Goal: Task Accomplishment & Management: Use online tool/utility

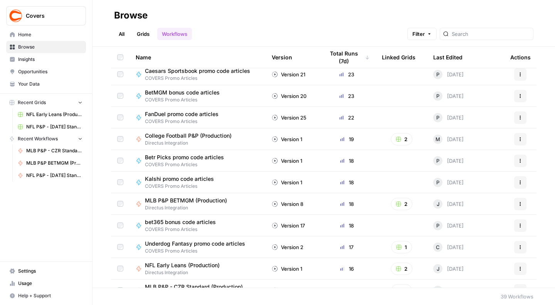
scroll to position [96, 0]
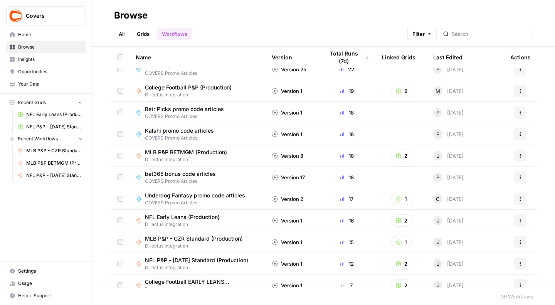
click at [48, 114] on span "NFL Early Leans (Production) Grid" at bounding box center [54, 114] width 56 height 7
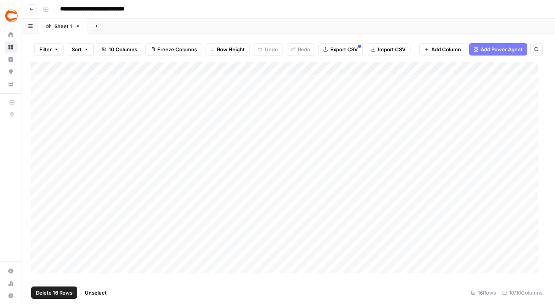
click at [44, 68] on div "Add Column" at bounding box center [288, 171] width 514 height 218
click at [44, 67] on div "Add Column" at bounding box center [288, 171] width 514 height 218
click at [77, 82] on div "Add Column" at bounding box center [288, 171] width 514 height 218
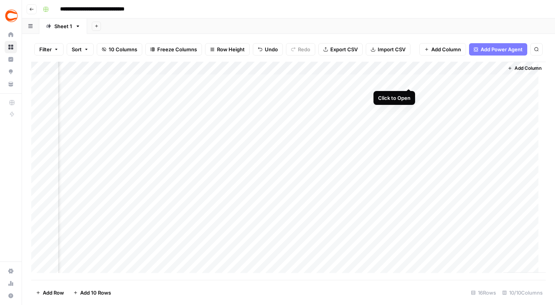
click at [407, 80] on div "Add Column" at bounding box center [288, 171] width 514 height 218
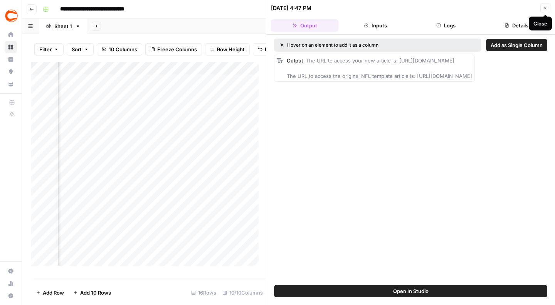
click at [546, 8] on icon "button" at bounding box center [545, 8] width 5 height 5
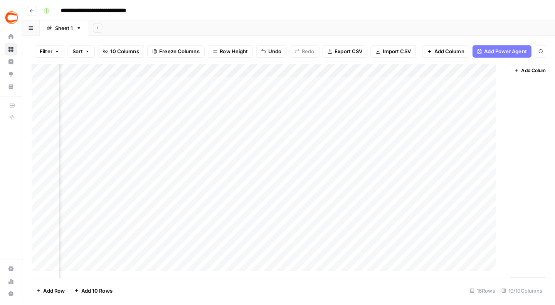
scroll to position [0, 492]
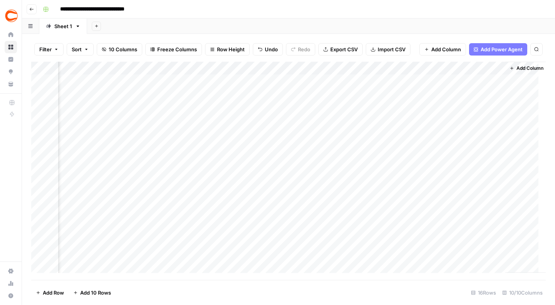
click at [471, 82] on div "Add Column" at bounding box center [288, 171] width 514 height 218
click at [483, 80] on div "Add Column" at bounding box center [288, 171] width 514 height 218
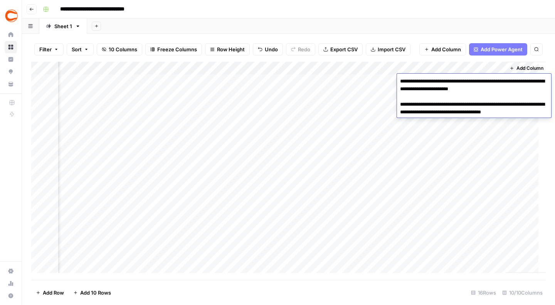
click at [509, 89] on textarea "**********" at bounding box center [474, 100] width 154 height 49
click at [502, 87] on textarea "**********" at bounding box center [474, 100] width 154 height 49
click at [497, 167] on div "Add Column" at bounding box center [288, 171] width 514 height 218
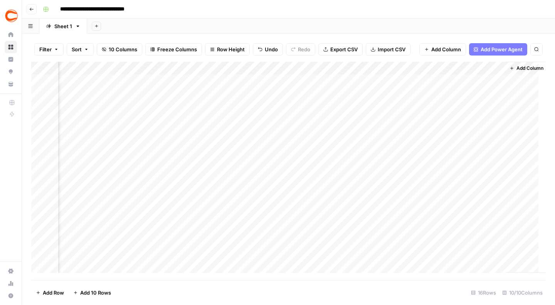
click at [470, 82] on div "Add Column" at bounding box center [288, 171] width 514 height 218
click at [461, 78] on div "Add Column" at bounding box center [288, 171] width 514 height 218
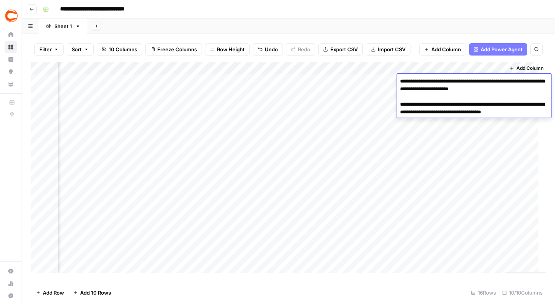
click at [509, 88] on textarea "**********" at bounding box center [474, 100] width 154 height 49
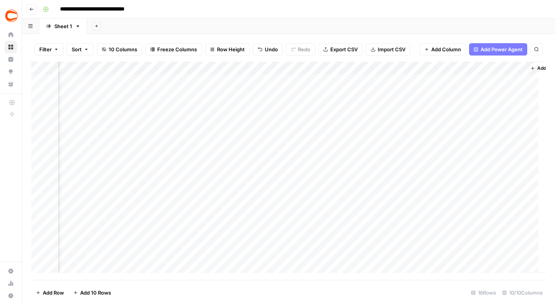
scroll to position [0, 501]
click at [419, 79] on div "Add Column" at bounding box center [288, 171] width 514 height 218
click at [418, 92] on div "Add Column" at bounding box center [288, 171] width 514 height 218
click at [418, 106] on div "Add Column" at bounding box center [288, 171] width 514 height 218
click at [418, 117] on div "Add Column" at bounding box center [288, 171] width 514 height 218
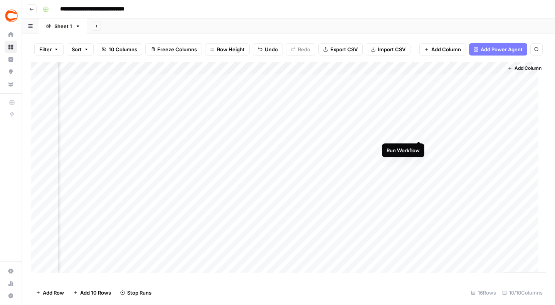
click at [417, 131] on div "Add Column" at bounding box center [288, 171] width 514 height 218
click at [417, 146] on div "Add Column" at bounding box center [288, 171] width 514 height 218
click at [418, 158] on div "Add Column" at bounding box center [288, 171] width 514 height 218
click at [418, 171] on div "Add Column" at bounding box center [288, 171] width 514 height 218
click at [419, 185] on div "Add Column" at bounding box center [288, 171] width 514 height 218
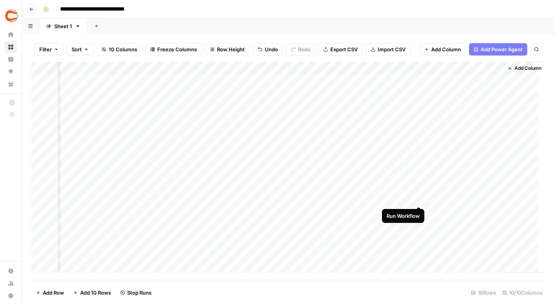
click at [418, 195] on div "Add Column" at bounding box center [288, 171] width 514 height 218
click at [417, 211] on div "Add Column" at bounding box center [288, 171] width 514 height 218
click at [417, 223] on div "Add Column" at bounding box center [288, 171] width 514 height 218
click at [417, 236] on div "Add Column" at bounding box center [288, 171] width 514 height 218
click at [418, 250] on div "Add Column" at bounding box center [288, 171] width 514 height 218
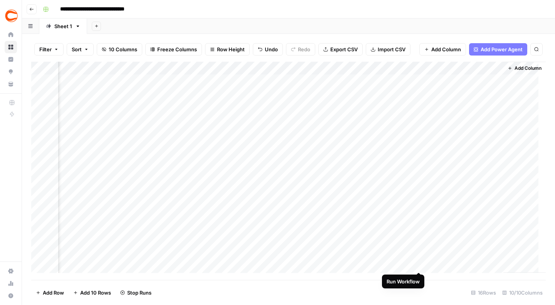
click at [418, 263] on div "Add Column" at bounding box center [288, 171] width 514 height 218
click at [471, 82] on div "Add Column" at bounding box center [288, 171] width 514 height 218
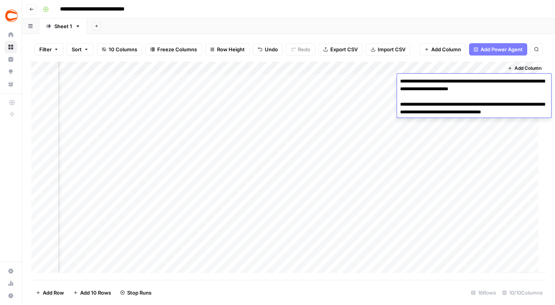
click at [509, 89] on textarea "**********" at bounding box center [474, 100] width 154 height 49
click at [383, 71] on div "Add Column" at bounding box center [288, 171] width 514 height 218
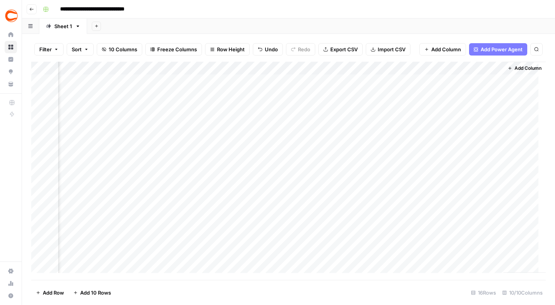
click at [457, 104] on div "Add Column" at bounding box center [288, 171] width 514 height 218
click at [476, 251] on div "Add Column" at bounding box center [288, 171] width 514 height 218
click at [494, 252] on div "Add Column" at bounding box center [288, 171] width 514 height 218
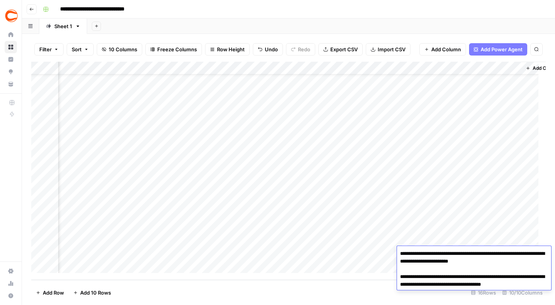
click at [494, 252] on textarea "**********" at bounding box center [474, 272] width 154 height 49
click at [508, 260] on textarea "**********" at bounding box center [474, 272] width 154 height 49
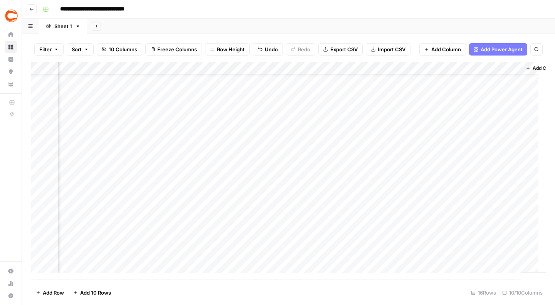
click at [372, 282] on footer "Add Row Add 10 Rows 16 Rows 10/10 Columns" at bounding box center [288, 292] width 514 height 25
click at [443, 254] on div "Add Column" at bounding box center [288, 171] width 514 height 218
click at [468, 254] on div "Add Column" at bounding box center [288, 171] width 514 height 218
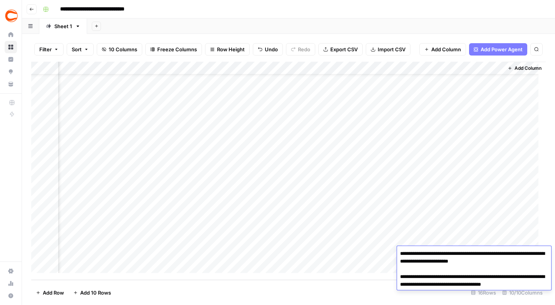
click at [507, 261] on textarea "**********" at bounding box center [474, 272] width 154 height 49
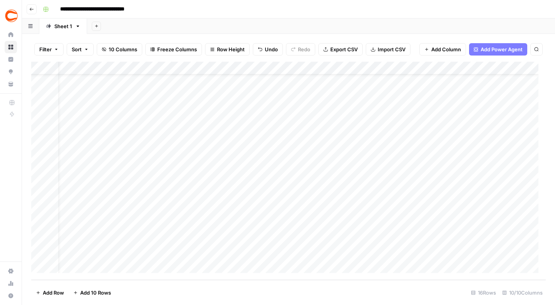
scroll to position [24, 16]
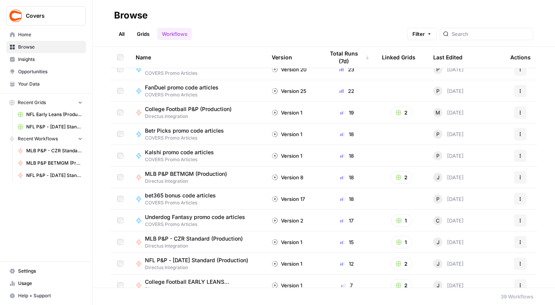
scroll to position [144, 0]
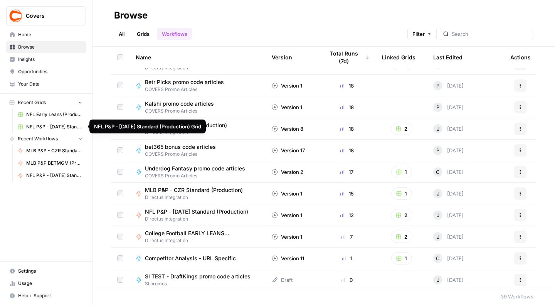
click at [60, 125] on span "NFL P&P - [DATE] Standard (Production) Grid" at bounding box center [54, 126] width 56 height 7
